Goal: Task Accomplishment & Management: Use online tool/utility

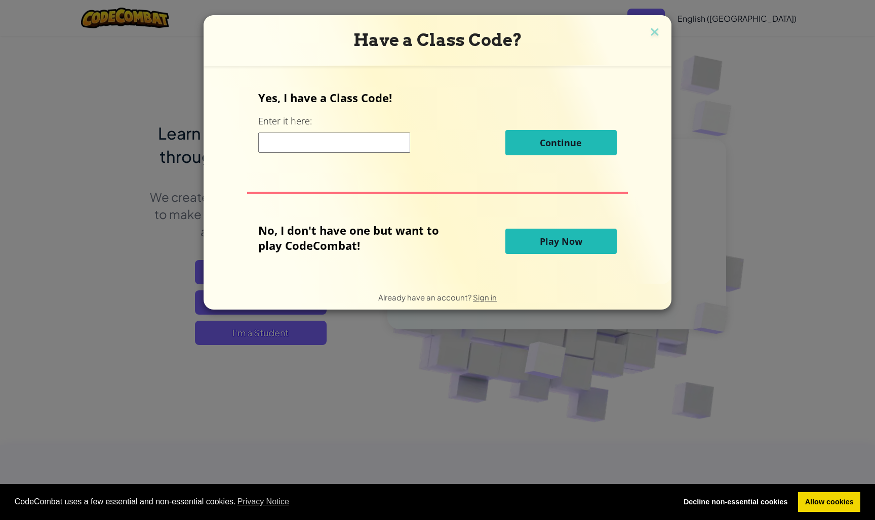
click at [600, 236] on button "Play Now" at bounding box center [560, 241] width 111 height 25
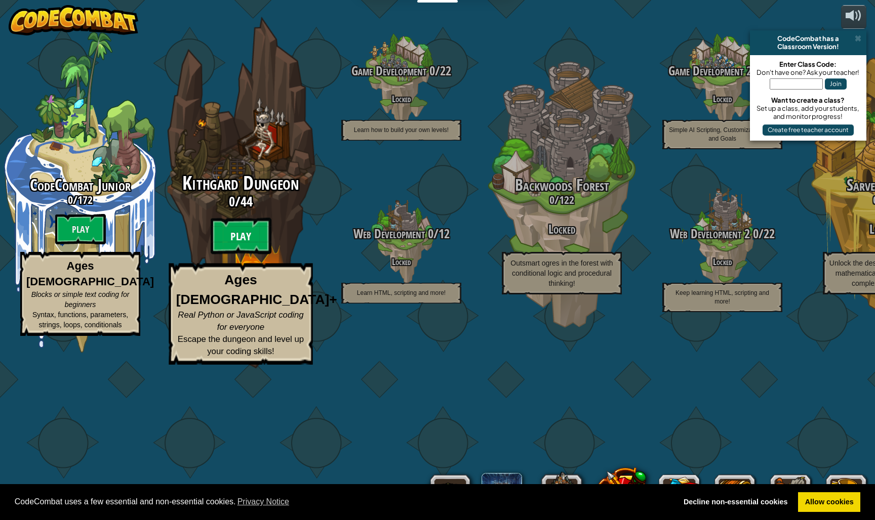
click at [251, 255] on btn "Play" at bounding box center [241, 236] width 61 height 36
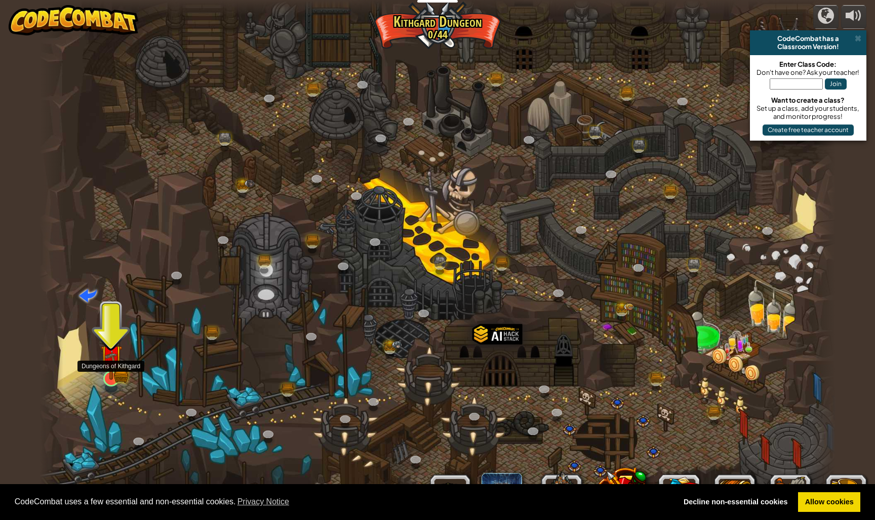
click at [114, 378] on img at bounding box center [111, 356] width 22 height 48
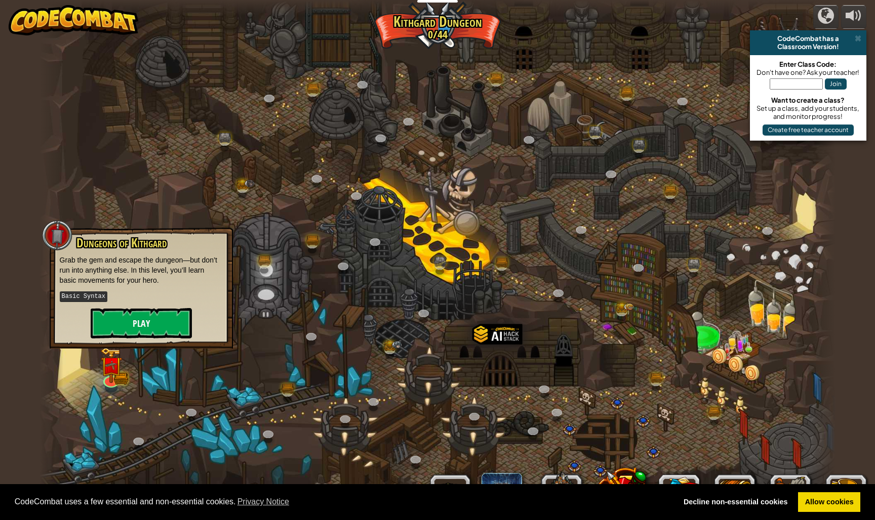
click at [138, 328] on button "Play" at bounding box center [141, 323] width 101 height 30
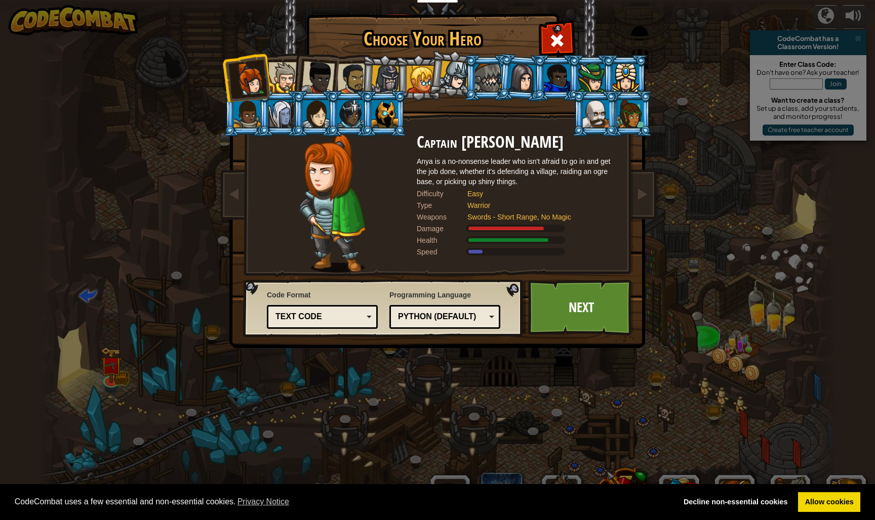
click at [567, 65] on div at bounding box center [557, 77] width 26 height 27
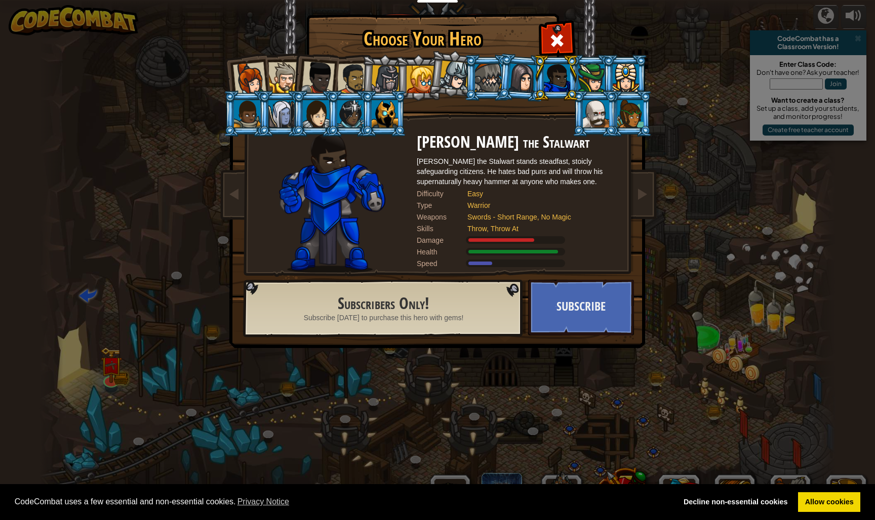
click at [448, 80] on div at bounding box center [454, 76] width 30 height 30
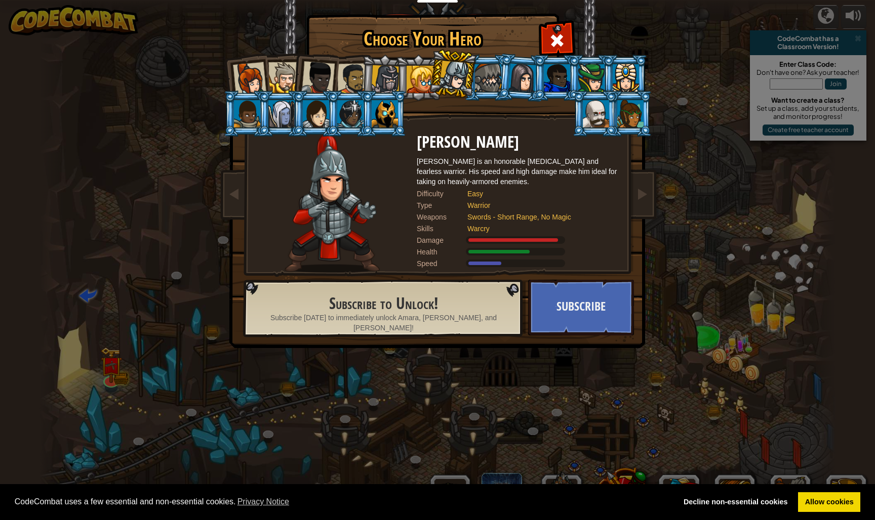
click at [394, 80] on div at bounding box center [385, 79] width 29 height 29
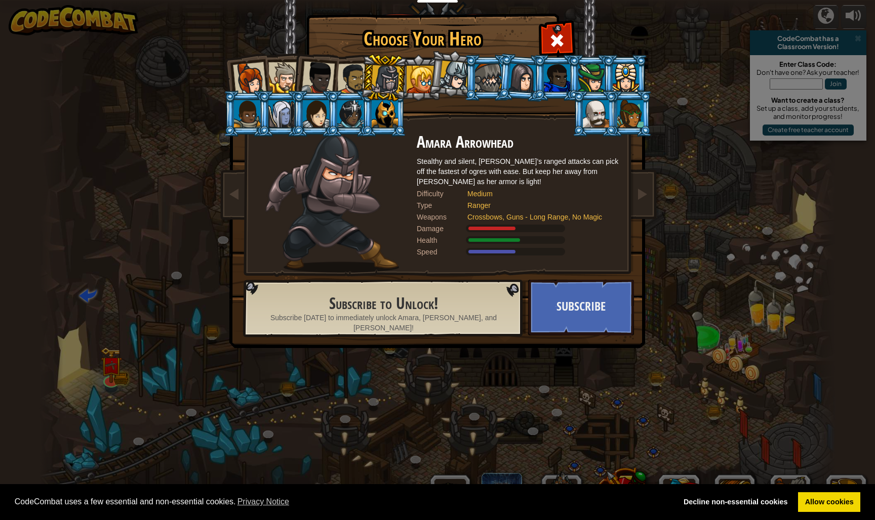
click at [375, 117] on div at bounding box center [385, 113] width 26 height 27
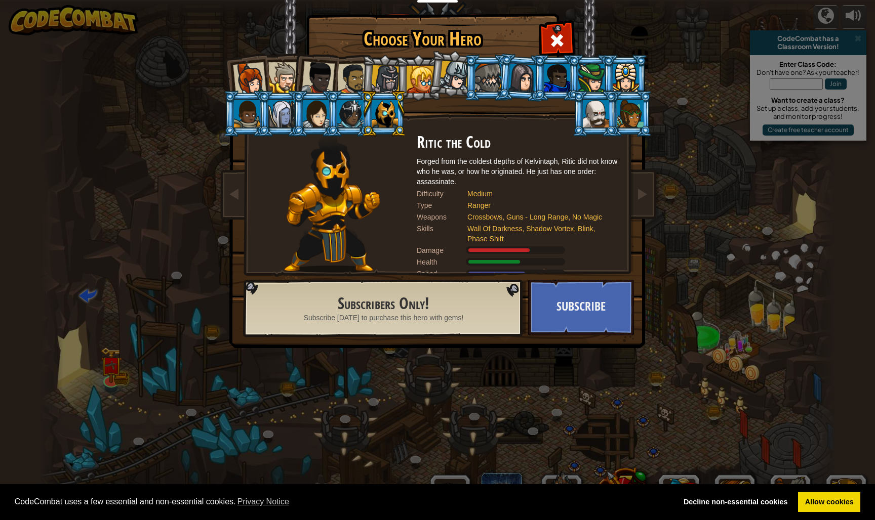
click at [609, 128] on div at bounding box center [596, 113] width 26 height 27
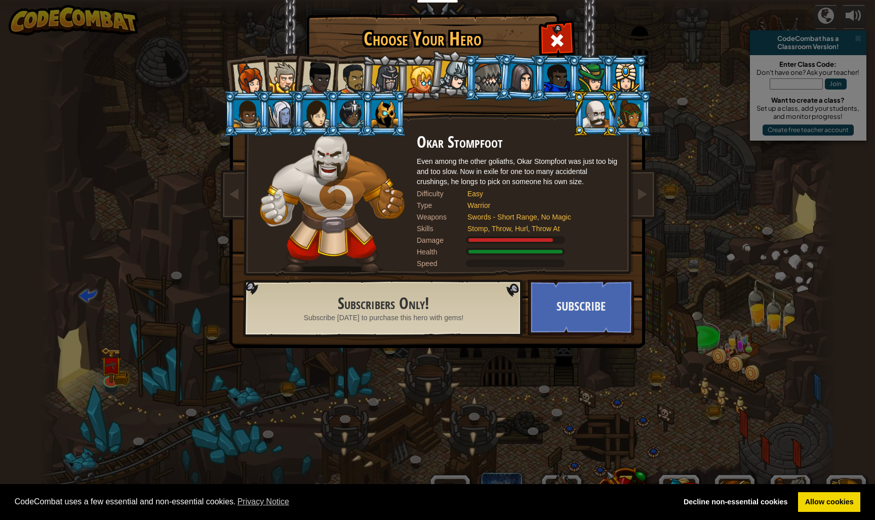
click at [620, 108] on div at bounding box center [630, 113] width 26 height 27
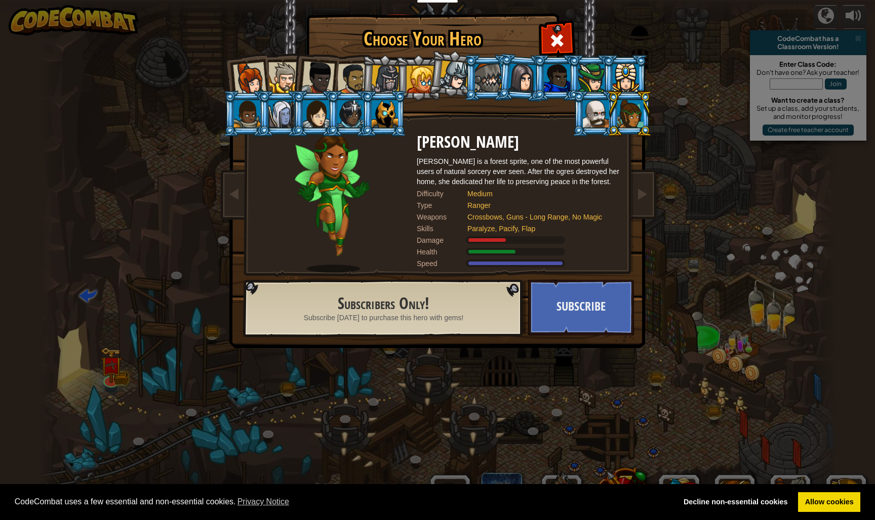
click at [623, 86] on div at bounding box center [626, 77] width 26 height 27
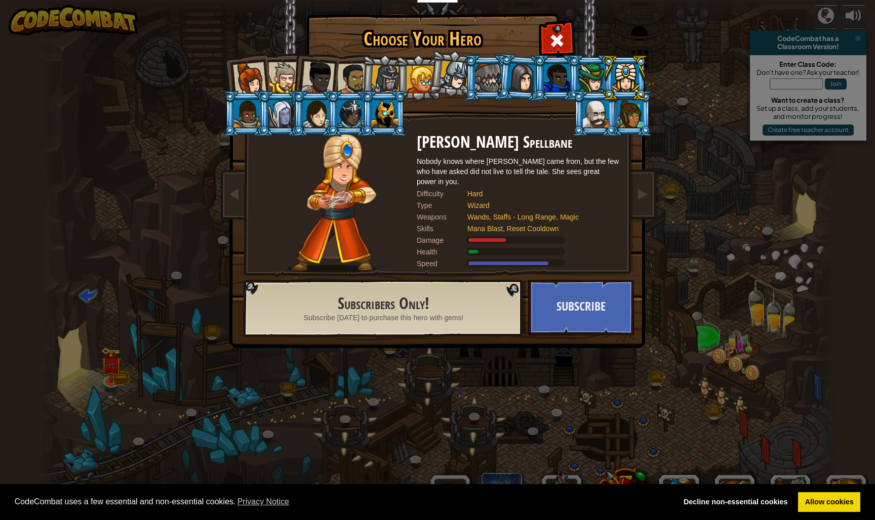
click at [596, 85] on div at bounding box center [591, 77] width 26 height 27
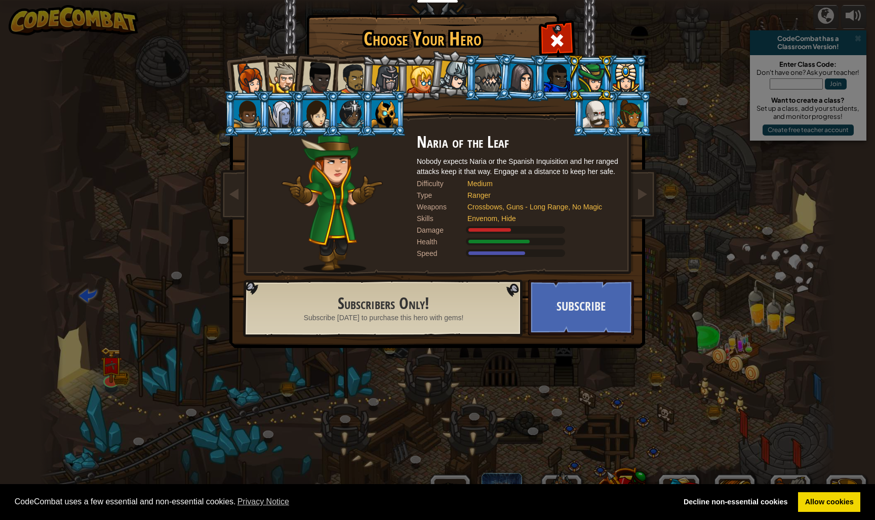
click at [374, 112] on div at bounding box center [385, 113] width 26 height 27
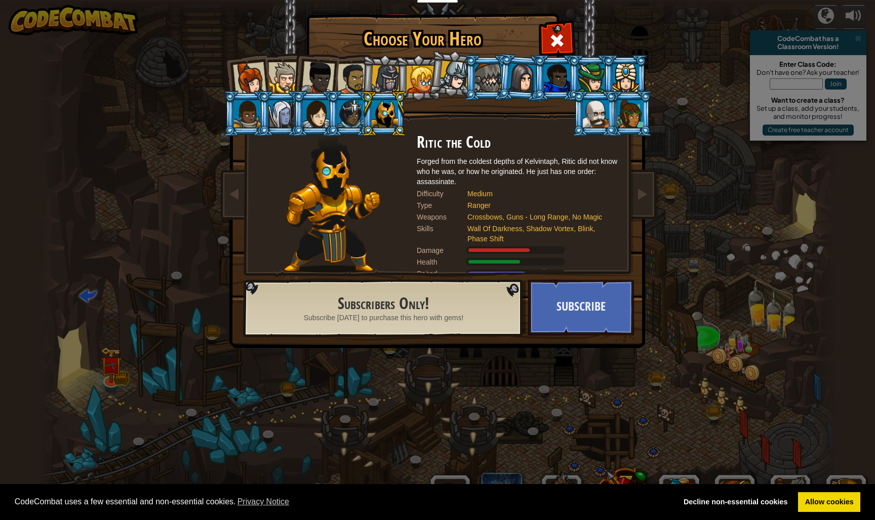
click at [421, 78] on div at bounding box center [419, 79] width 27 height 27
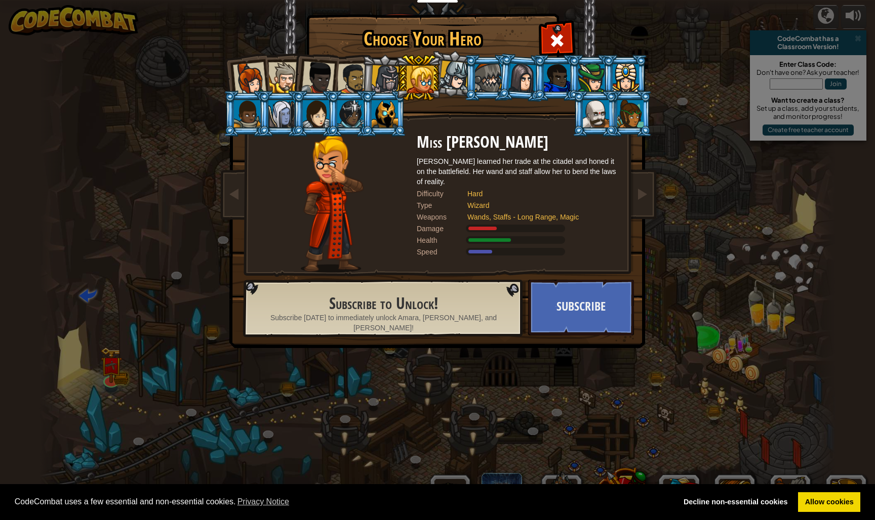
click at [322, 76] on div at bounding box center [317, 77] width 33 height 33
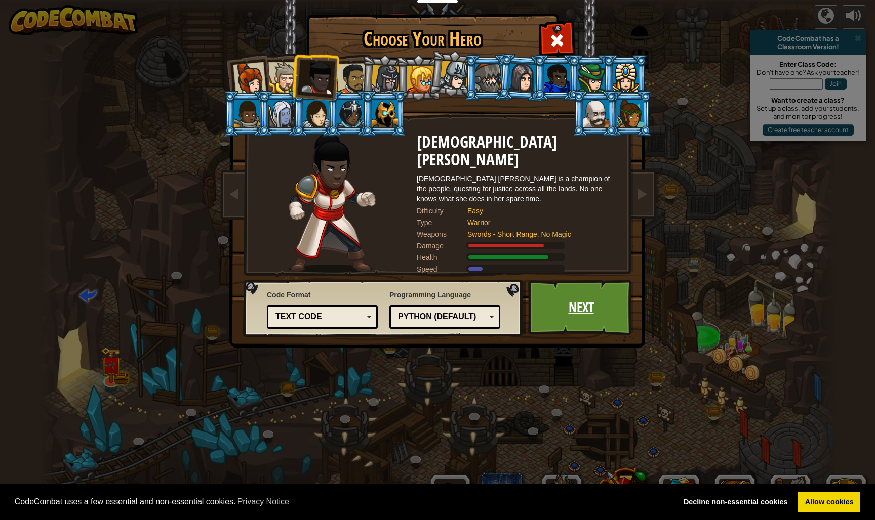
click at [566, 296] on link "Next" at bounding box center [581, 308] width 106 height 56
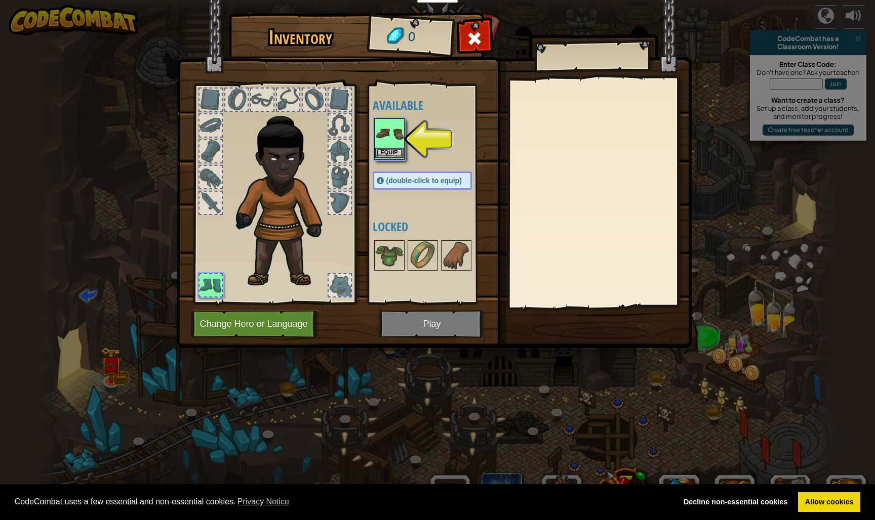
click at [386, 149] on button "Equip" at bounding box center [389, 153] width 28 height 11
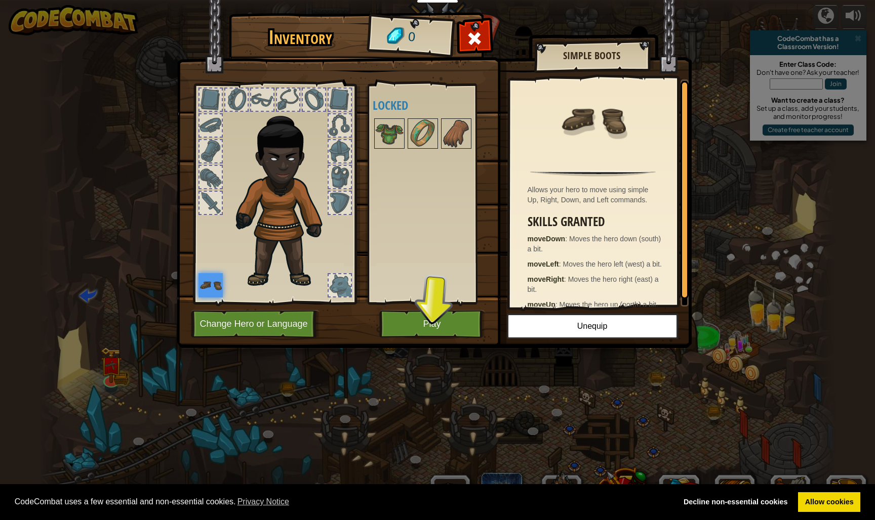
click at [433, 322] on button "Play" at bounding box center [432, 324] width 106 height 28
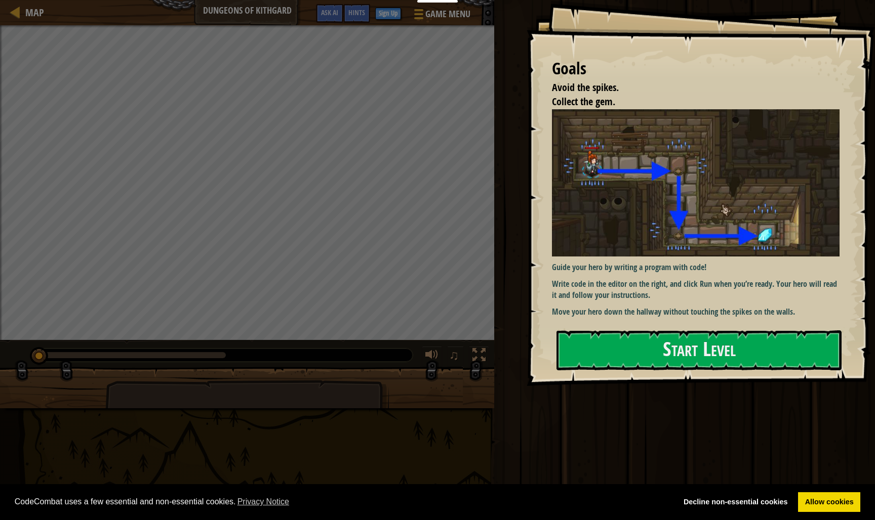
click at [602, 209] on img at bounding box center [696, 182] width 288 height 147
click at [629, 350] on button "Start Level" at bounding box center [698, 351] width 285 height 40
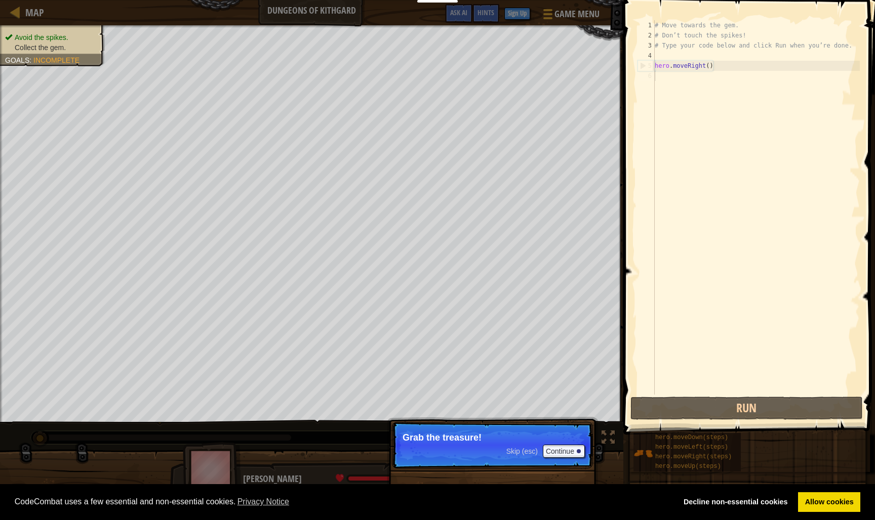
click at [492, 434] on p "Grab the treasure!" at bounding box center [492, 438] width 180 height 10
click at [558, 454] on button "Continue" at bounding box center [564, 451] width 42 height 13
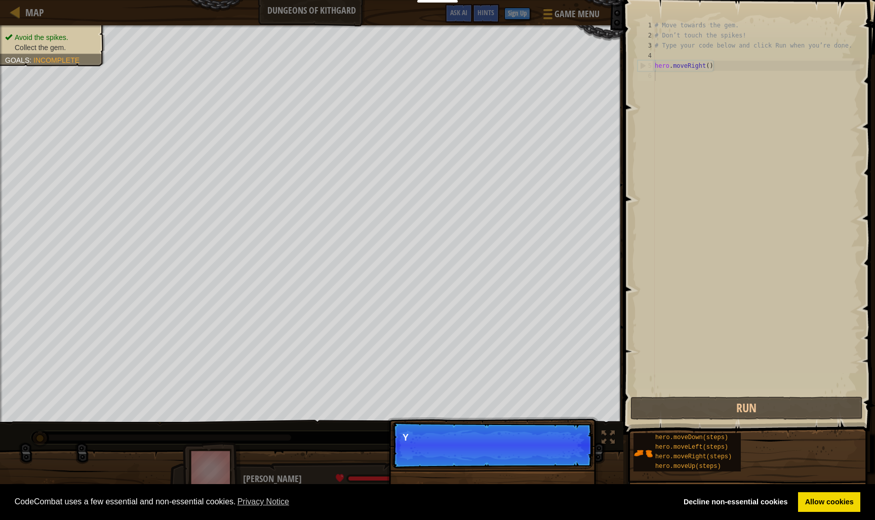
scroll to position [5, 0]
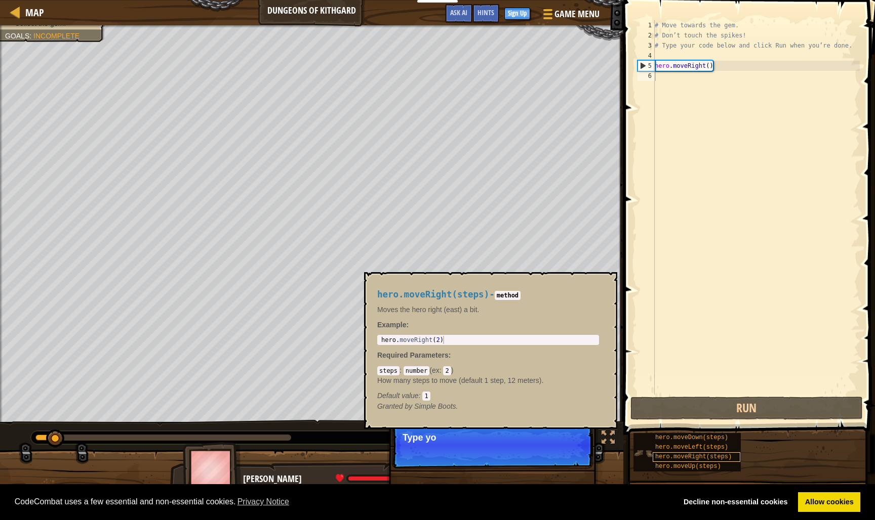
click at [706, 453] on div "hero.moveRight(steps)" at bounding box center [697, 458] width 88 height 10
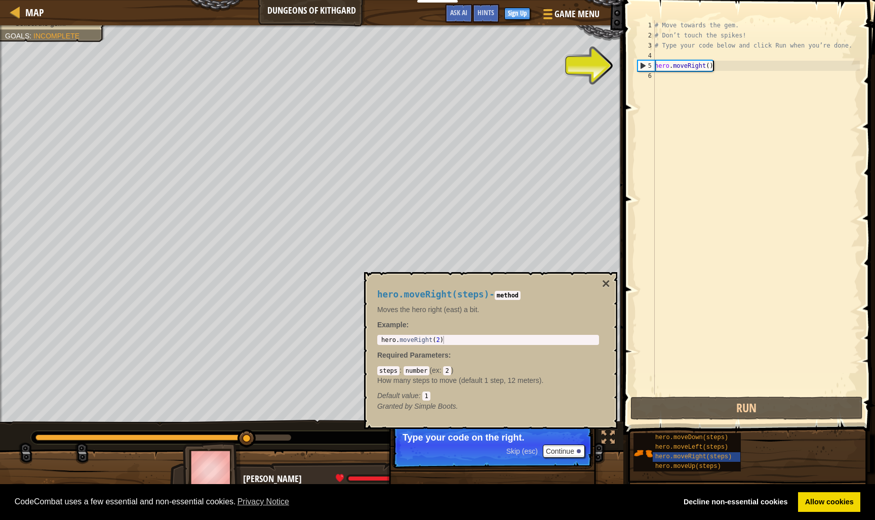
click at [723, 69] on div "# Move towards the gem. # Don’t touch the spikes! # Type your code below and cl…" at bounding box center [756, 217] width 207 height 395
type textarea "hero.moveRight()"
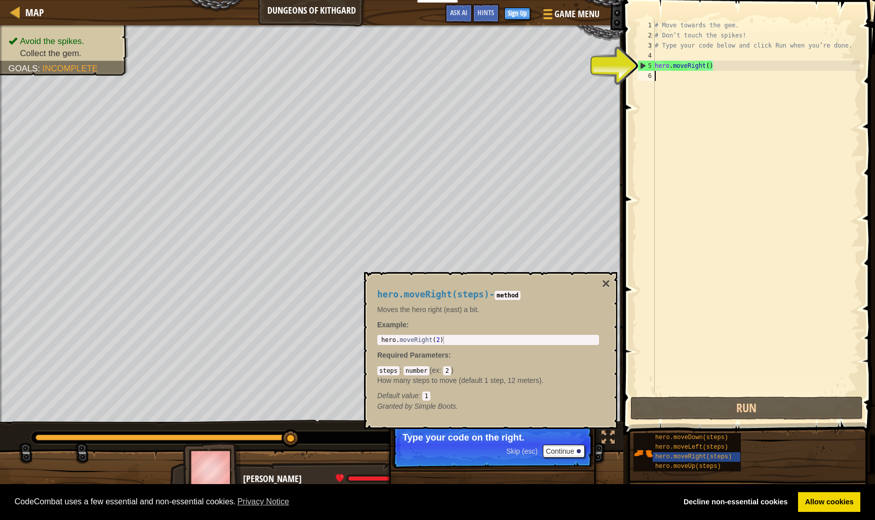
click at [721, 98] on div "# Move towards the gem. # Don’t touch the spikes! # Type your code below and cl…" at bounding box center [756, 217] width 207 height 395
click at [608, 281] on button "×" at bounding box center [606, 284] width 8 height 14
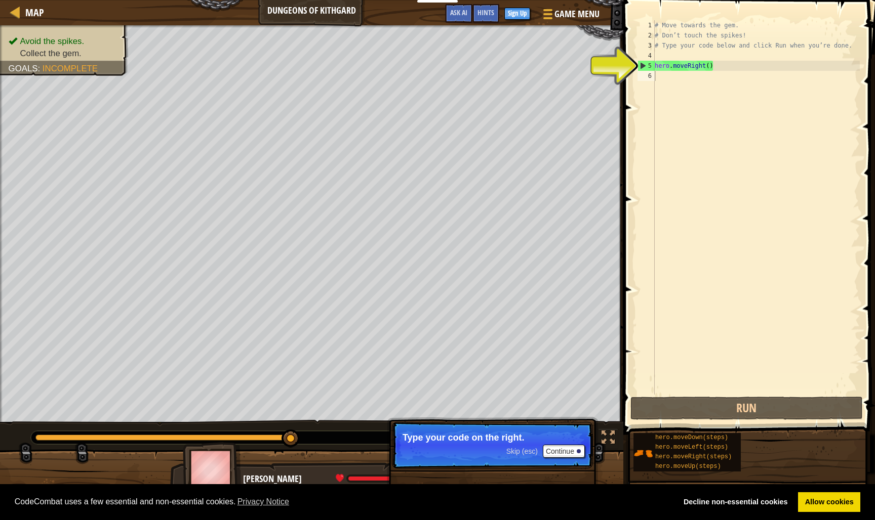
click at [753, 72] on div "# Move towards the gem. # Don’t touch the spikes! # Type your code below and cl…" at bounding box center [756, 217] width 207 height 395
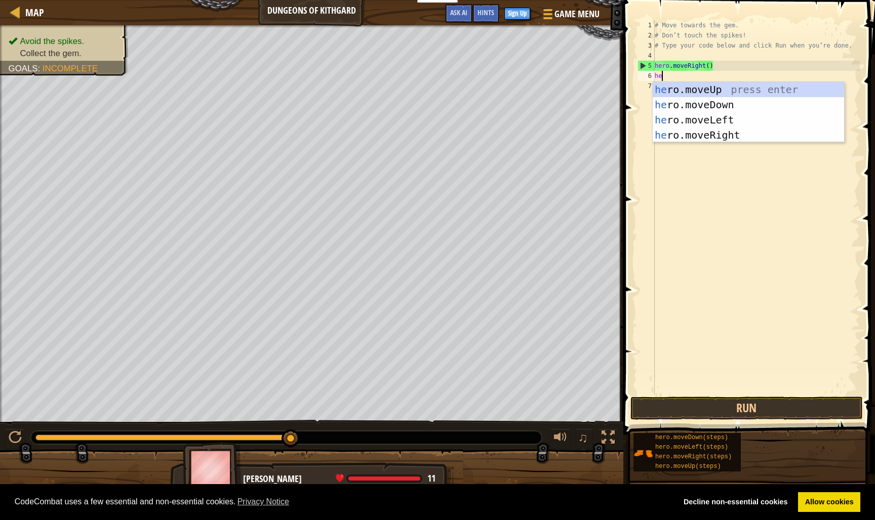
type textarea "her"
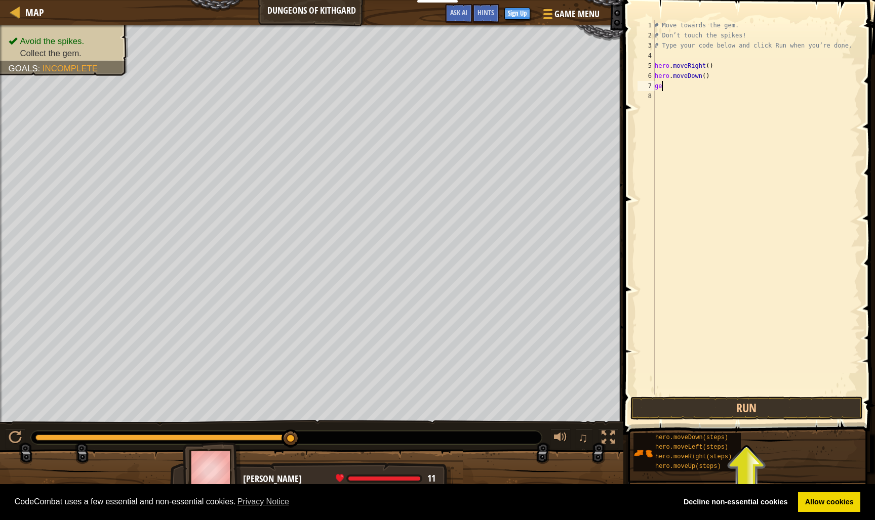
type textarea "g"
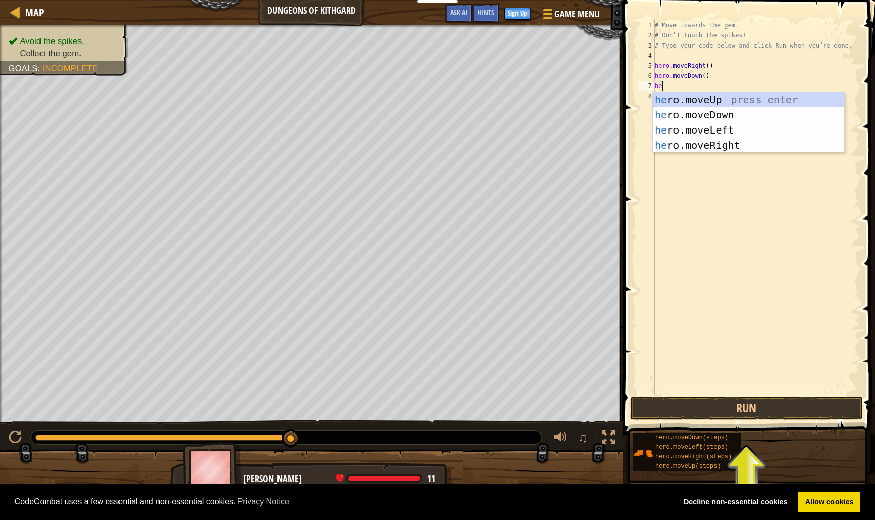
type textarea "hero"
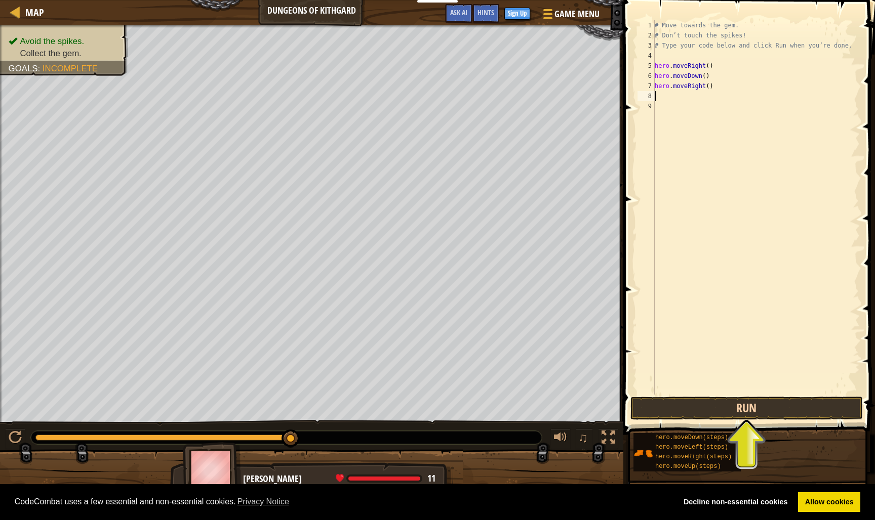
click at [777, 414] on button "Run" at bounding box center [746, 408] width 232 height 23
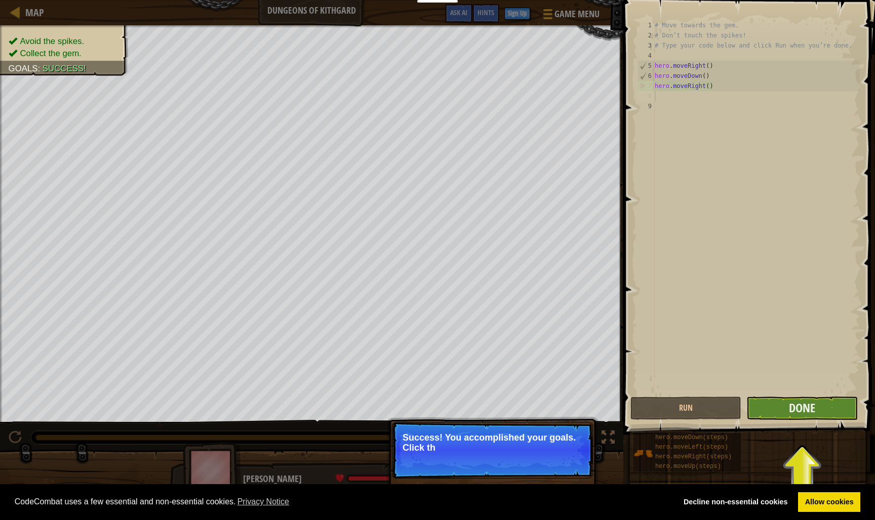
click at [781, 414] on button "Done" at bounding box center [801, 408] width 111 height 23
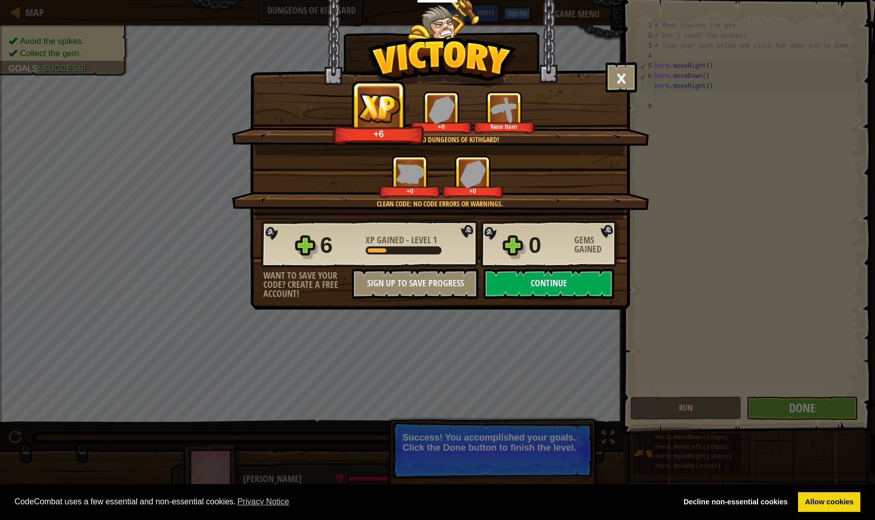
click at [555, 283] on button "Continue" at bounding box center [548, 284] width 131 height 30
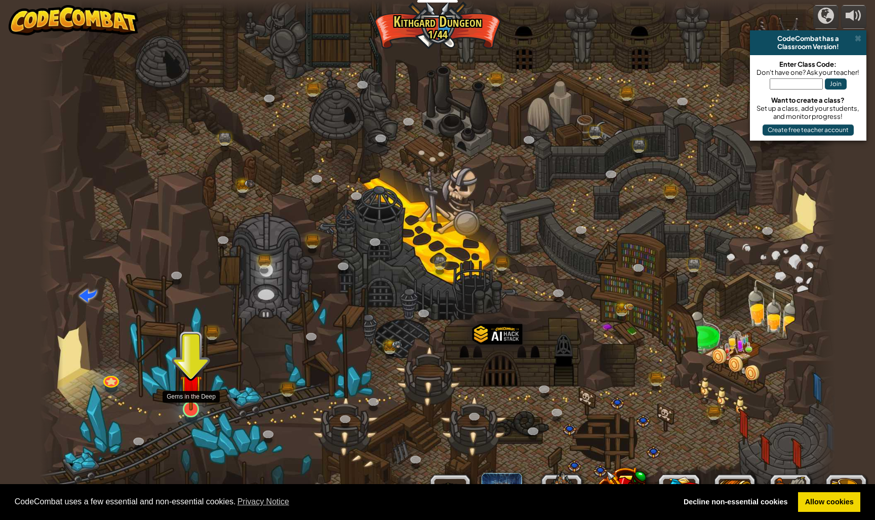
click at [190, 411] on img at bounding box center [191, 386] width 22 height 50
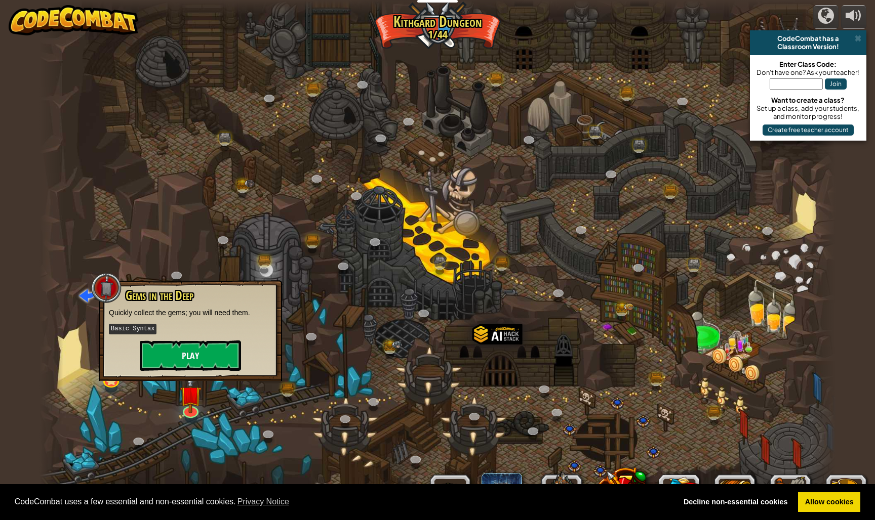
click at [207, 357] on button "Play" at bounding box center [190, 356] width 101 height 30
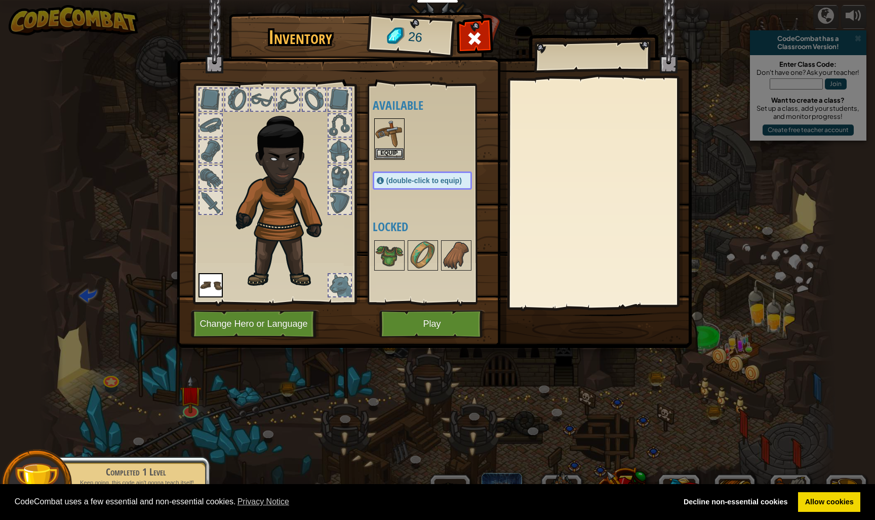
click at [423, 335] on button "Play" at bounding box center [432, 324] width 106 height 28
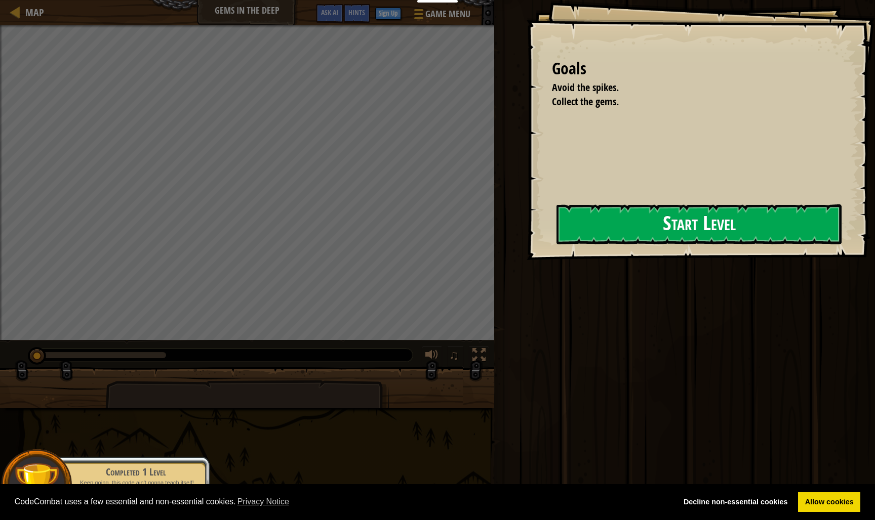
click at [606, 227] on button "Start Level" at bounding box center [698, 225] width 285 height 40
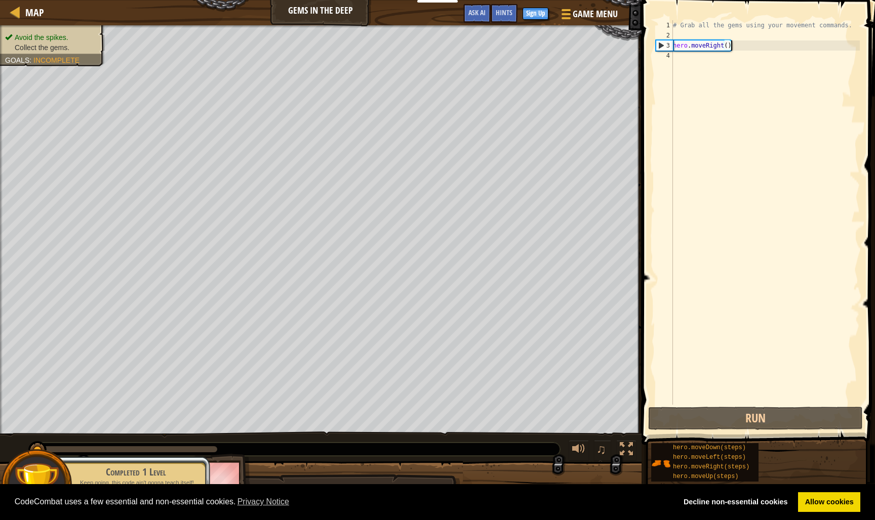
click at [747, 50] on div "# Grab all the gems using your movement commands. hero . moveRight ( )" at bounding box center [765, 222] width 189 height 405
type textarea "hero.moveRight()"
click at [746, 57] on div "# Grab all the gems using your movement commands. hero . moveRight ( )" at bounding box center [765, 222] width 189 height 405
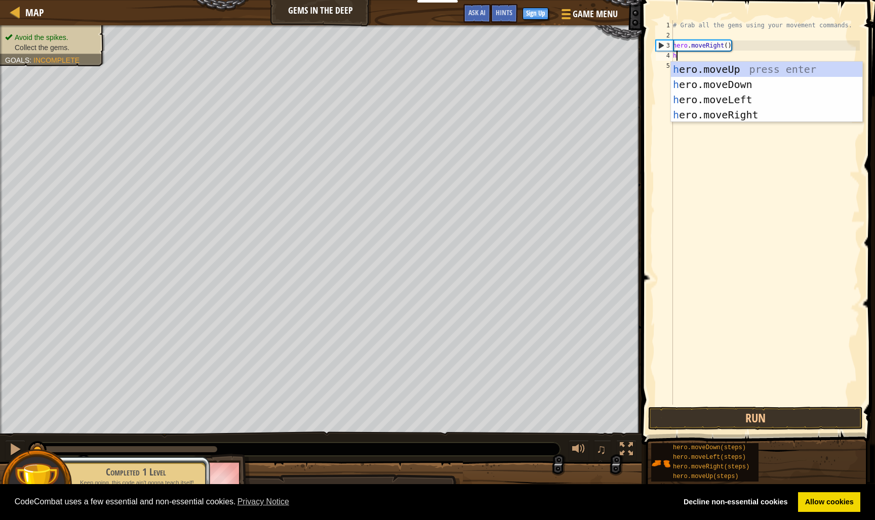
scroll to position [5, 0]
type textarea "he"
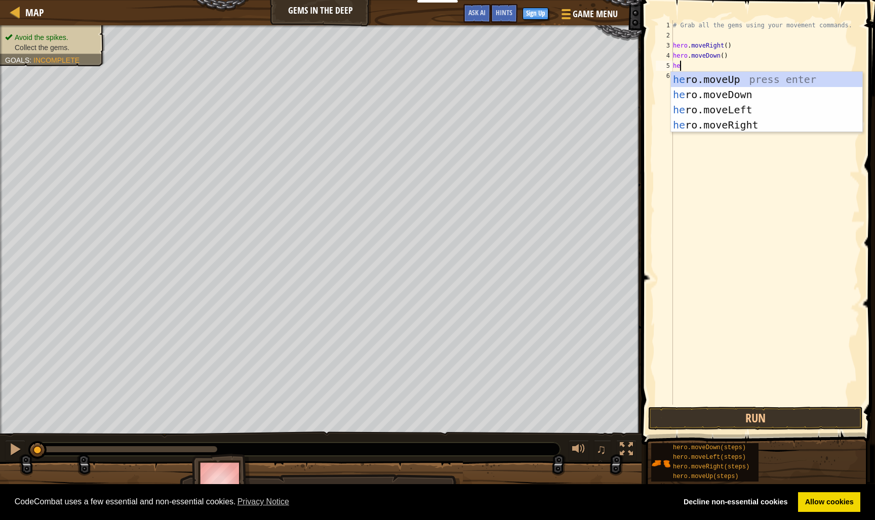
type textarea "her"
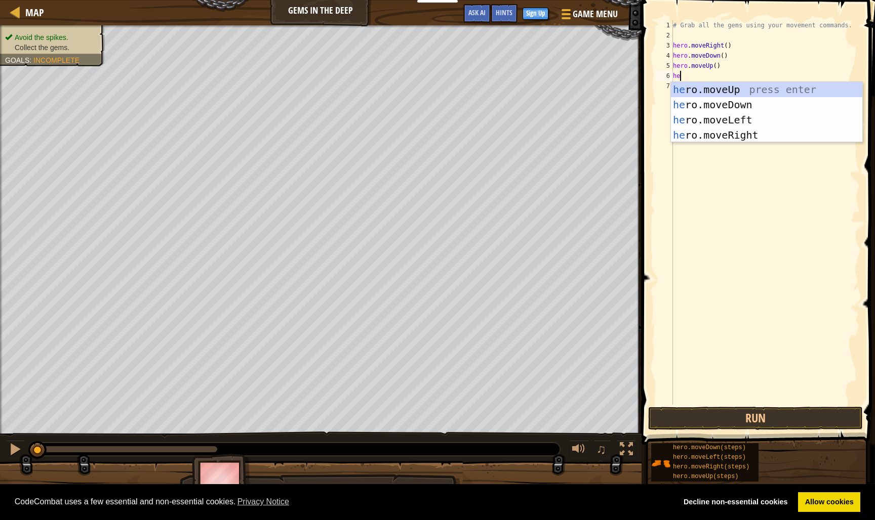
type textarea "her"
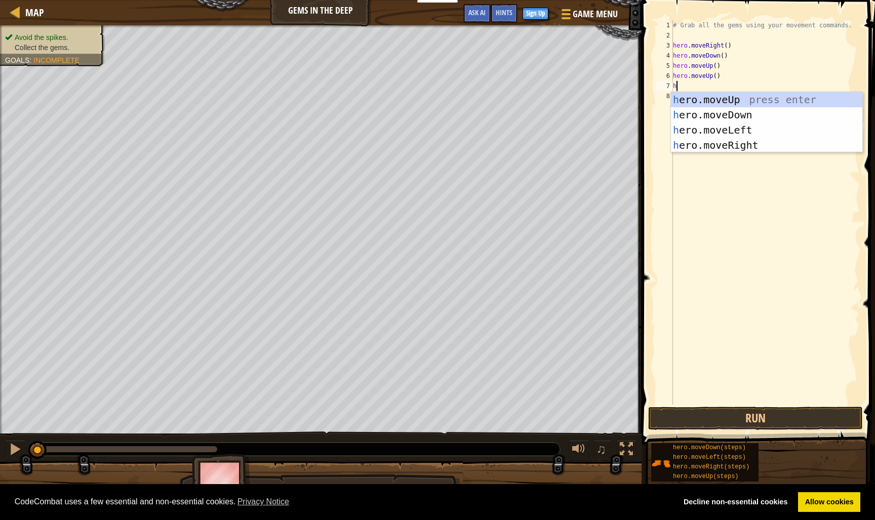
type textarea "he"
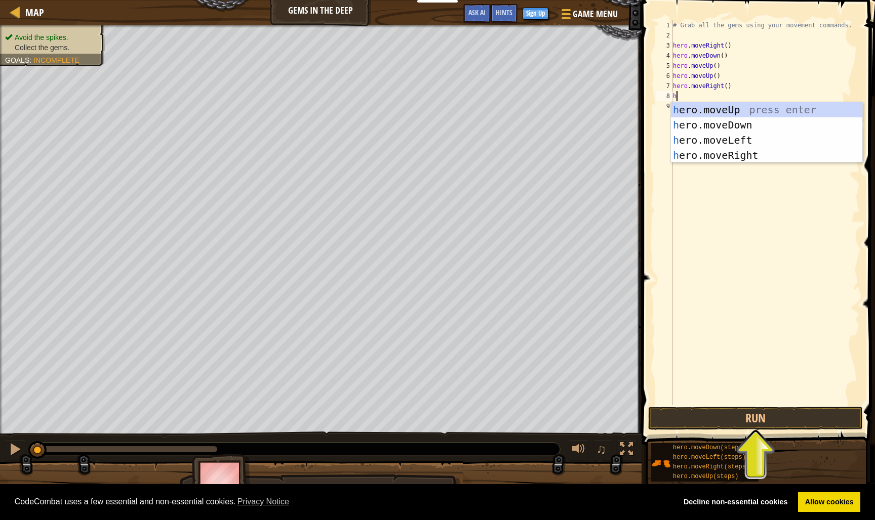
type textarea "he"
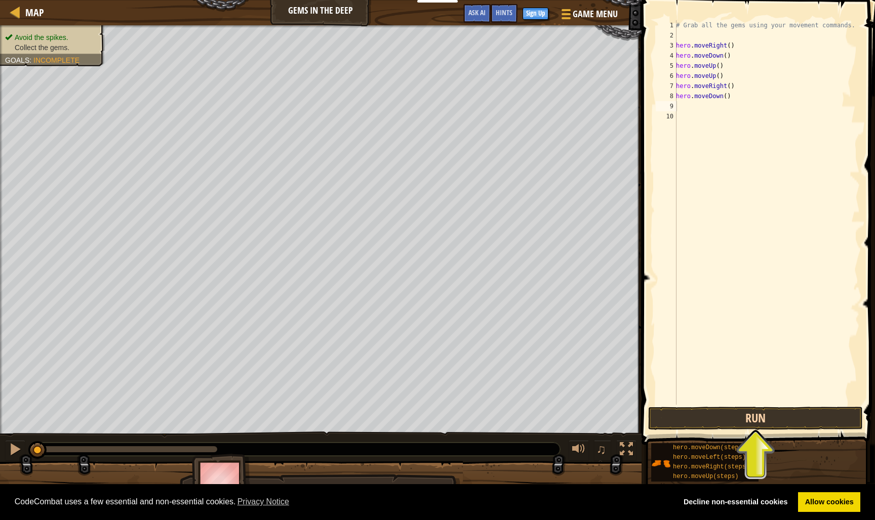
click at [752, 416] on button "Run" at bounding box center [755, 418] width 215 height 23
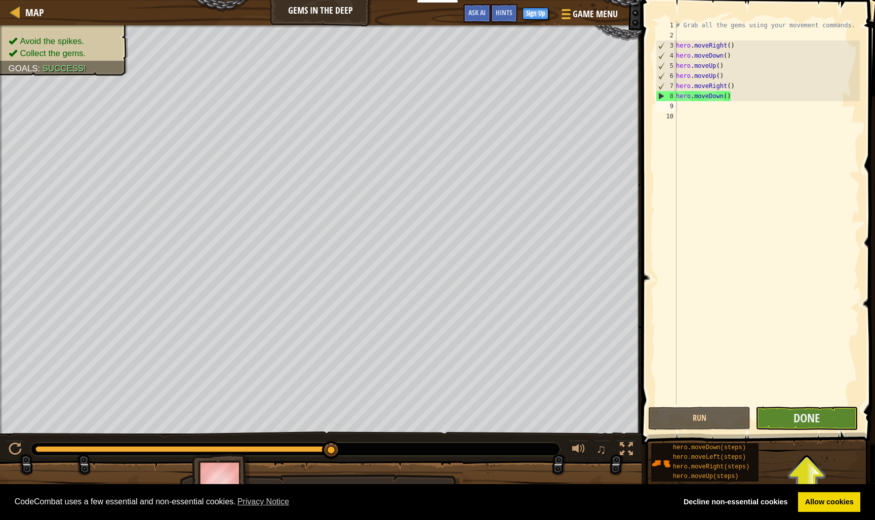
click at [788, 422] on button "Done" at bounding box center [806, 418] width 102 height 23
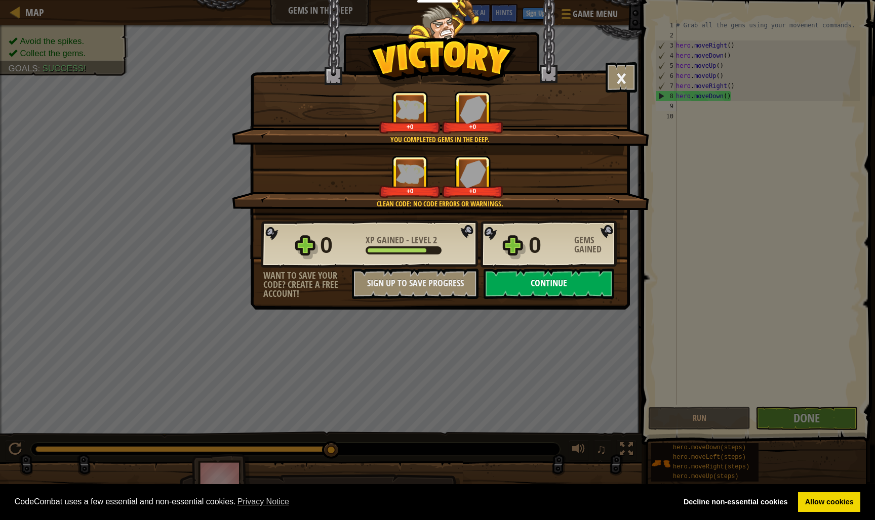
click at [561, 285] on button "Continue" at bounding box center [548, 284] width 131 height 30
